Goal: Check status: Check status

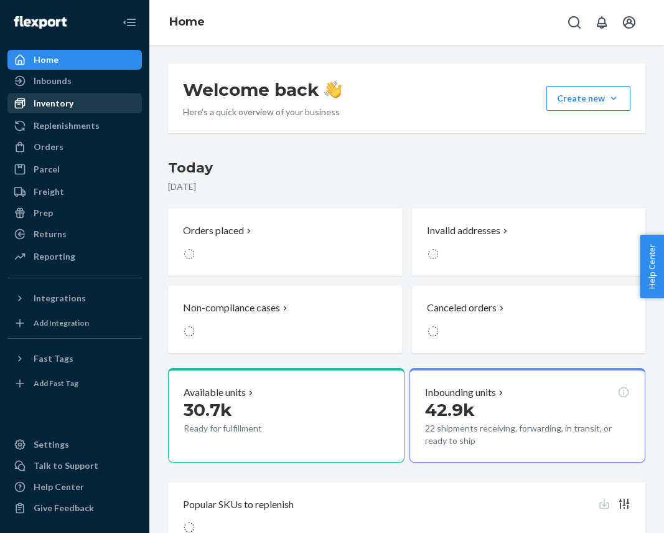
drag, startPoint x: 65, startPoint y: 106, endPoint x: 66, endPoint y: 113, distance: 6.9
click at [65, 106] on div "Inventory" at bounding box center [54, 103] width 40 height 12
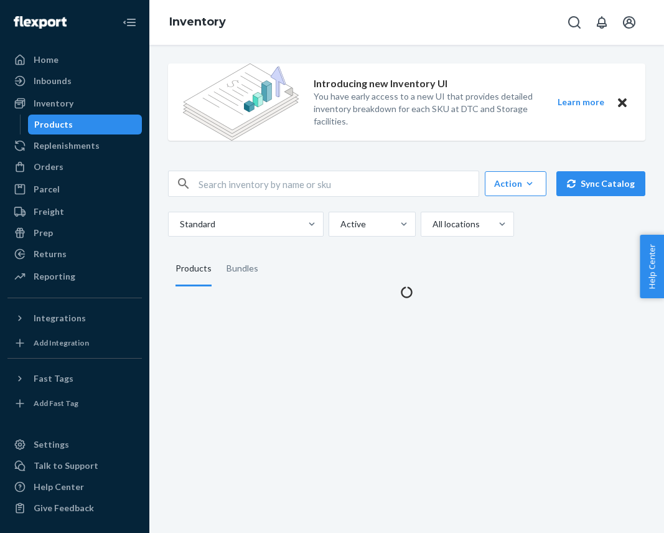
click at [68, 128] on div "Products" at bounding box center [53, 124] width 39 height 12
click at [67, 164] on div "Orders" at bounding box center [75, 166] width 132 height 17
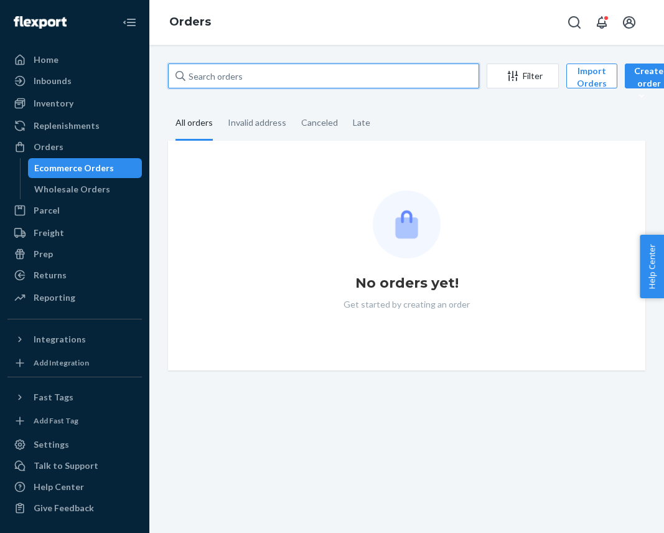
click at [270, 75] on input "text" at bounding box center [323, 75] width 311 height 25
paste input "US25322447"
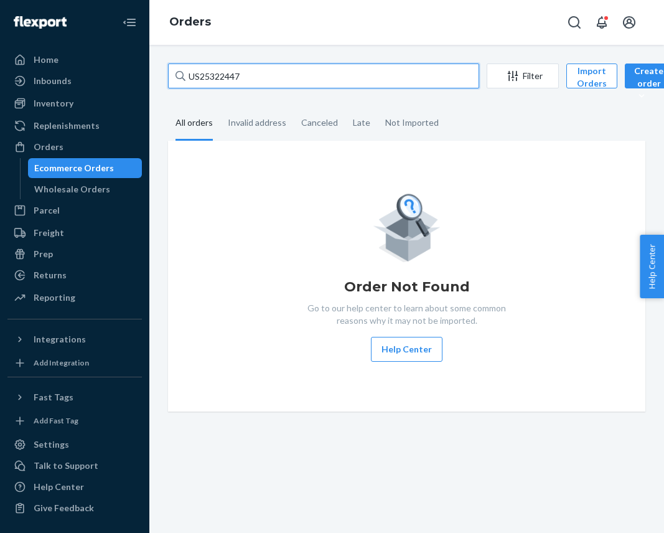
type input "US25322447"
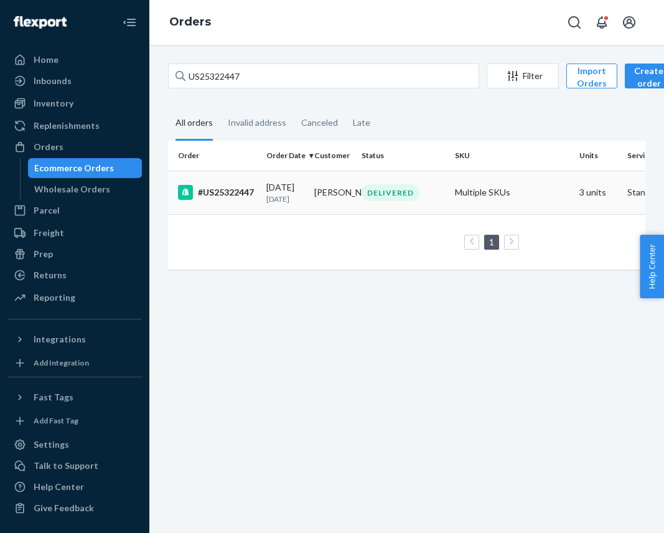
click at [272, 204] on p "1 month ago" at bounding box center [285, 199] width 38 height 11
